Goal: Contribute content: Contribute content

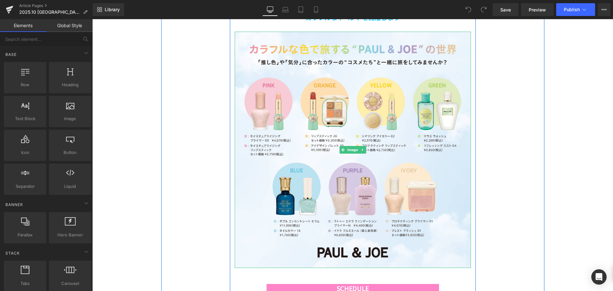
scroll to position [383, 0]
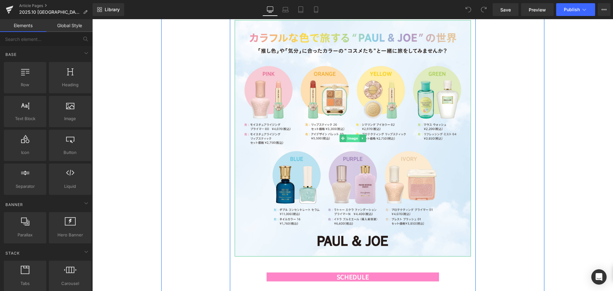
click at [349, 138] on span "Image" at bounding box center [352, 138] width 13 height 8
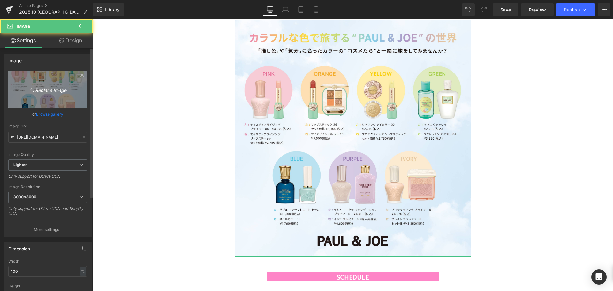
click at [62, 92] on icon "Replace Image" at bounding box center [47, 89] width 51 height 8
type input "C:\fakepath\Color_Trip_雑貨-2.jpg"
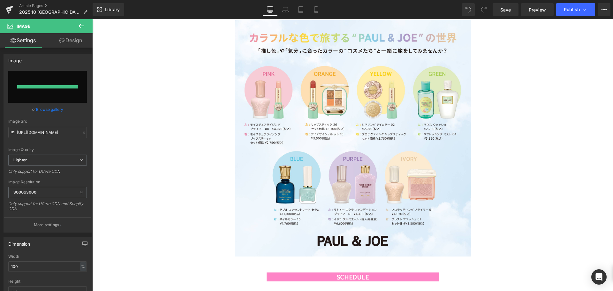
type input "[URL][DOMAIN_NAME]"
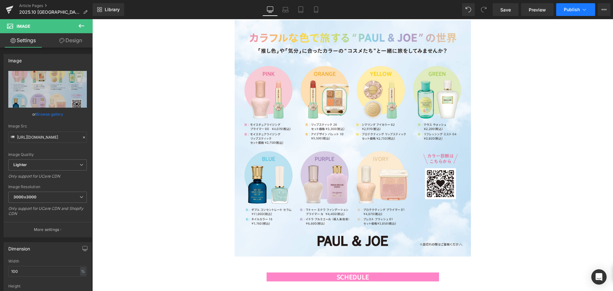
click at [570, 11] on span "Publish" at bounding box center [572, 9] width 16 height 5
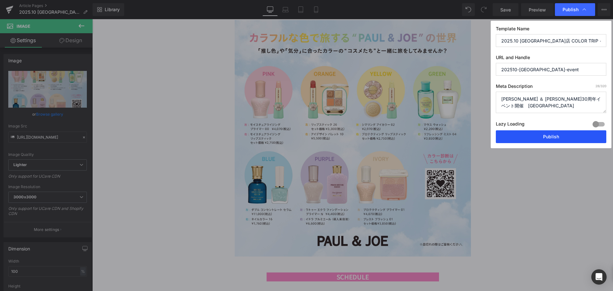
click at [545, 135] on button "Publish" at bounding box center [551, 136] width 111 height 13
